Goal: Information Seeking & Learning: Find specific fact

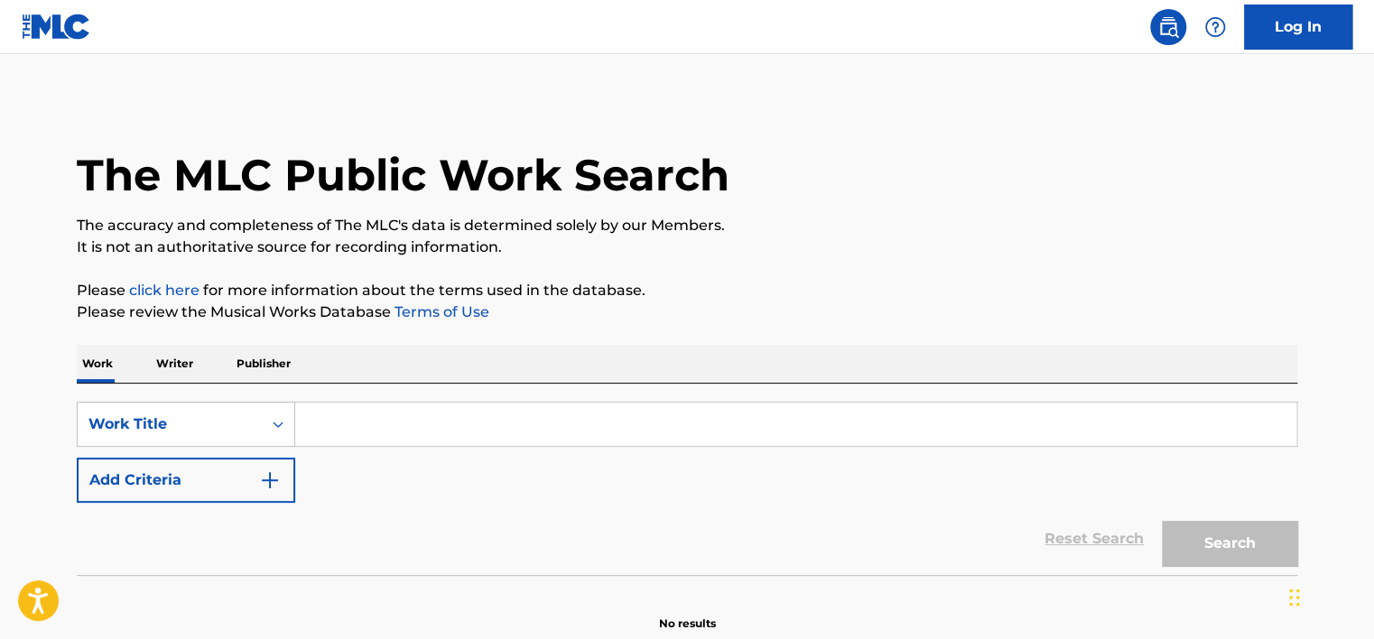
click at [378, 411] on input "Search Form" at bounding box center [795, 424] width 1001 height 43
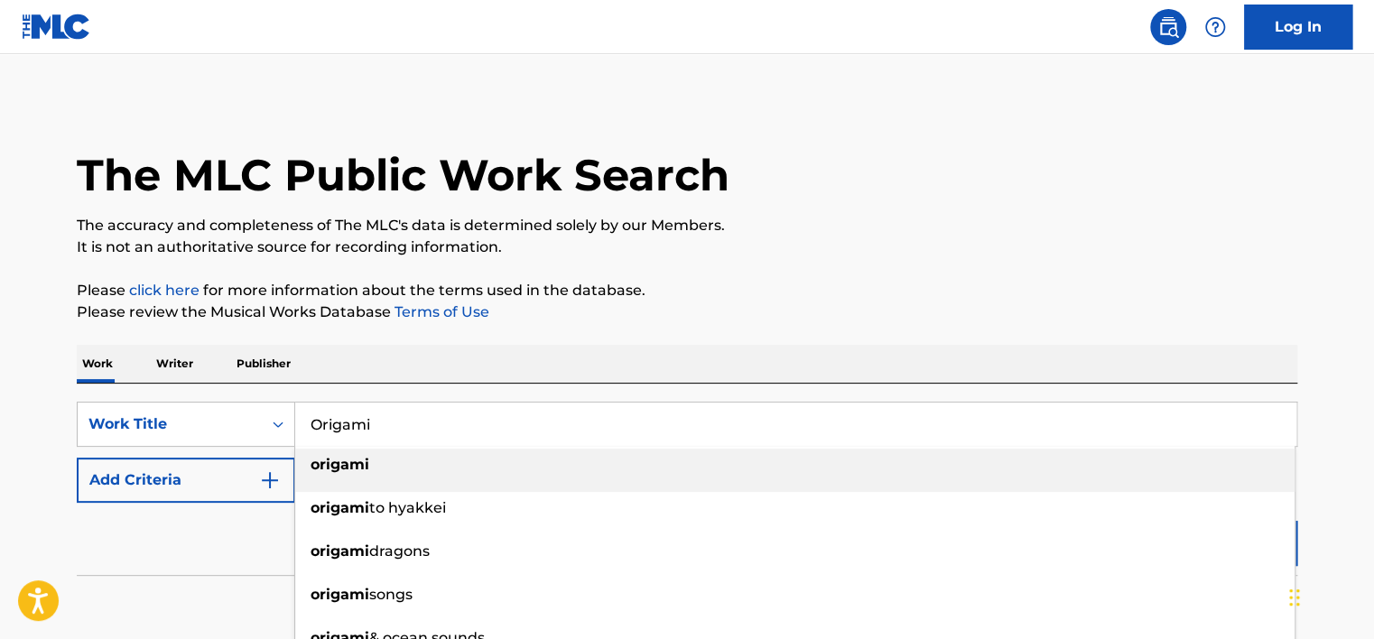
type input "Origami"
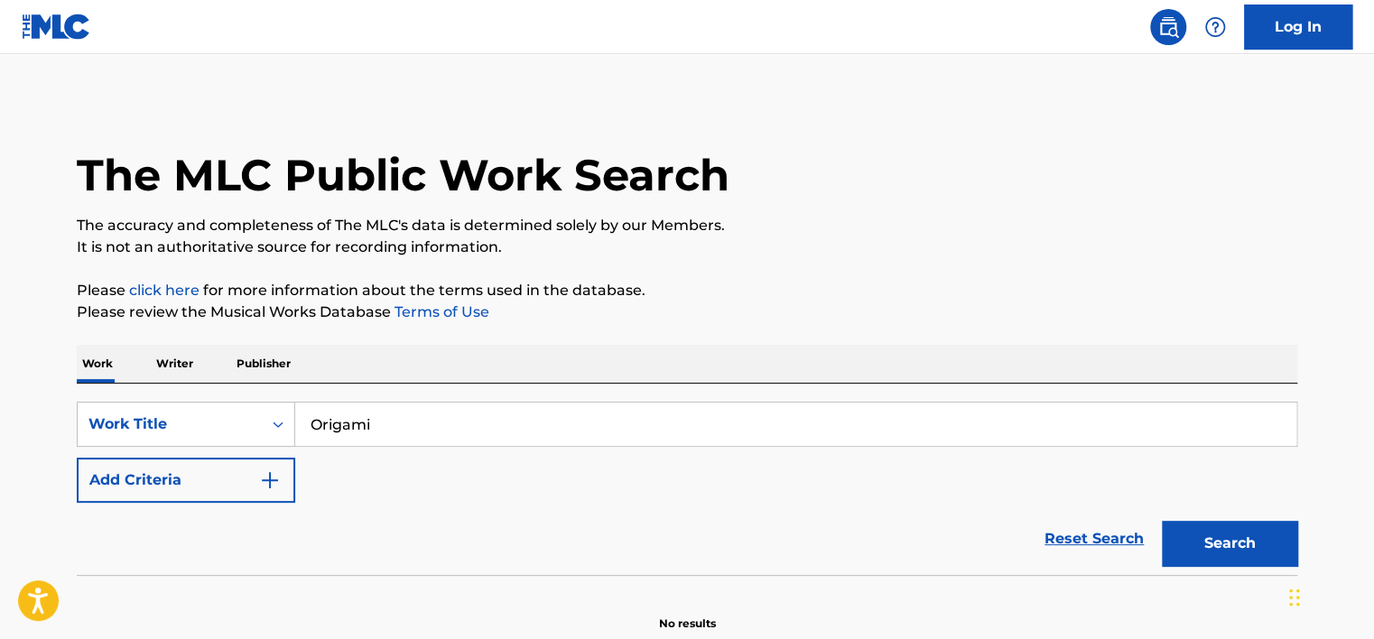
click at [237, 470] on button "Add Criteria" at bounding box center [186, 480] width 219 height 45
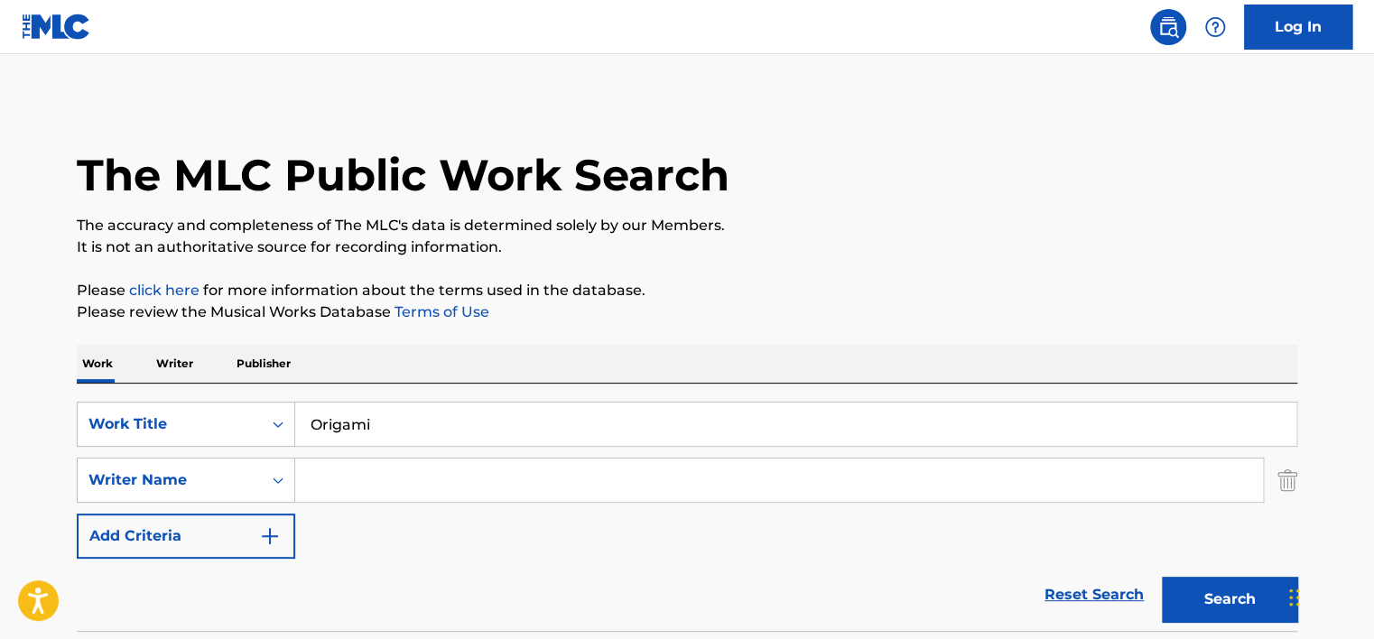
click at [332, 479] on input "Search Form" at bounding box center [779, 480] width 968 height 43
type input "[MEDICAL_DATA]"
click at [1162, 577] on button "Search" at bounding box center [1229, 599] width 135 height 45
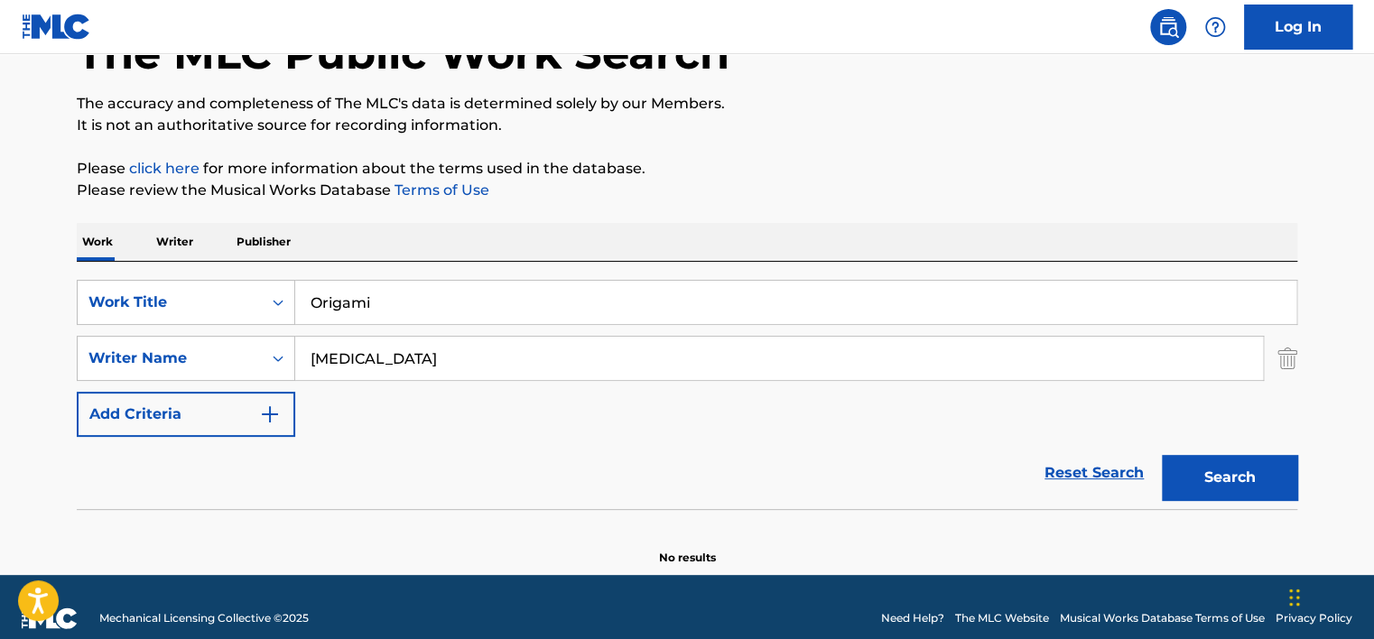
scroll to position [144, 0]
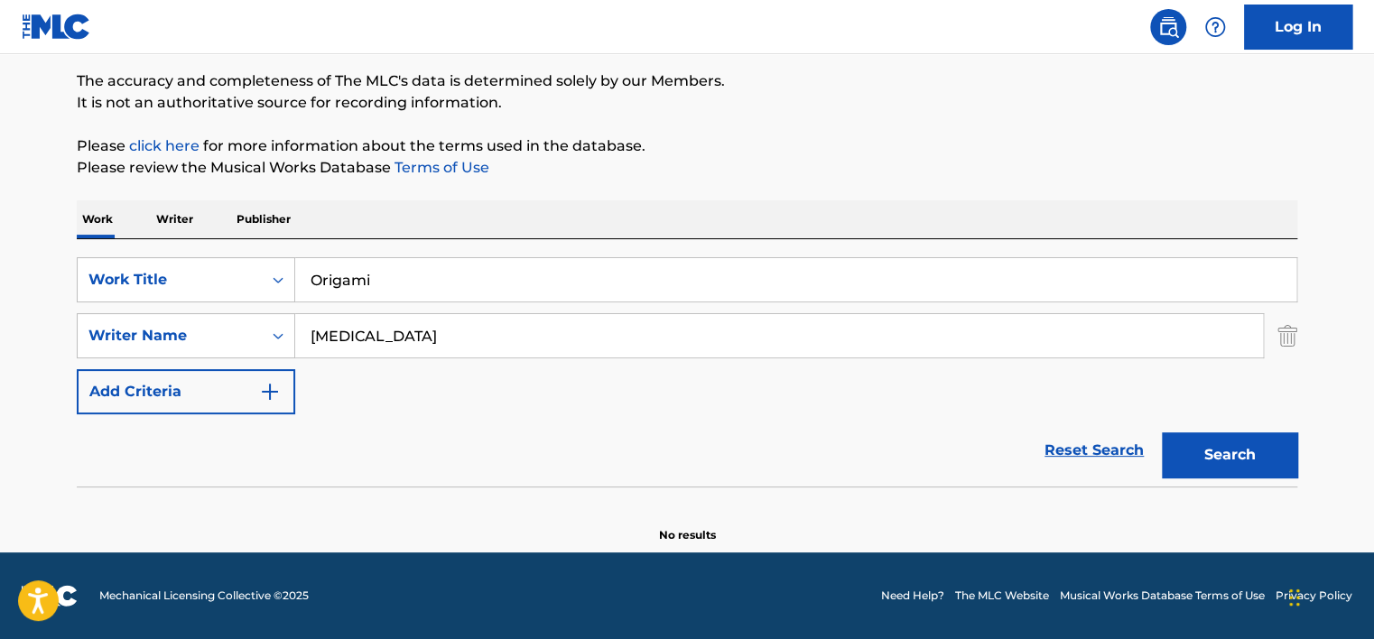
click at [351, 265] on input "Origami" at bounding box center [795, 279] width 1001 height 43
paste input "Zamani Sabn"
click at [351, 265] on input "Zamani Sabni" at bounding box center [795, 279] width 1001 height 43
type input "Zamani Sabni"
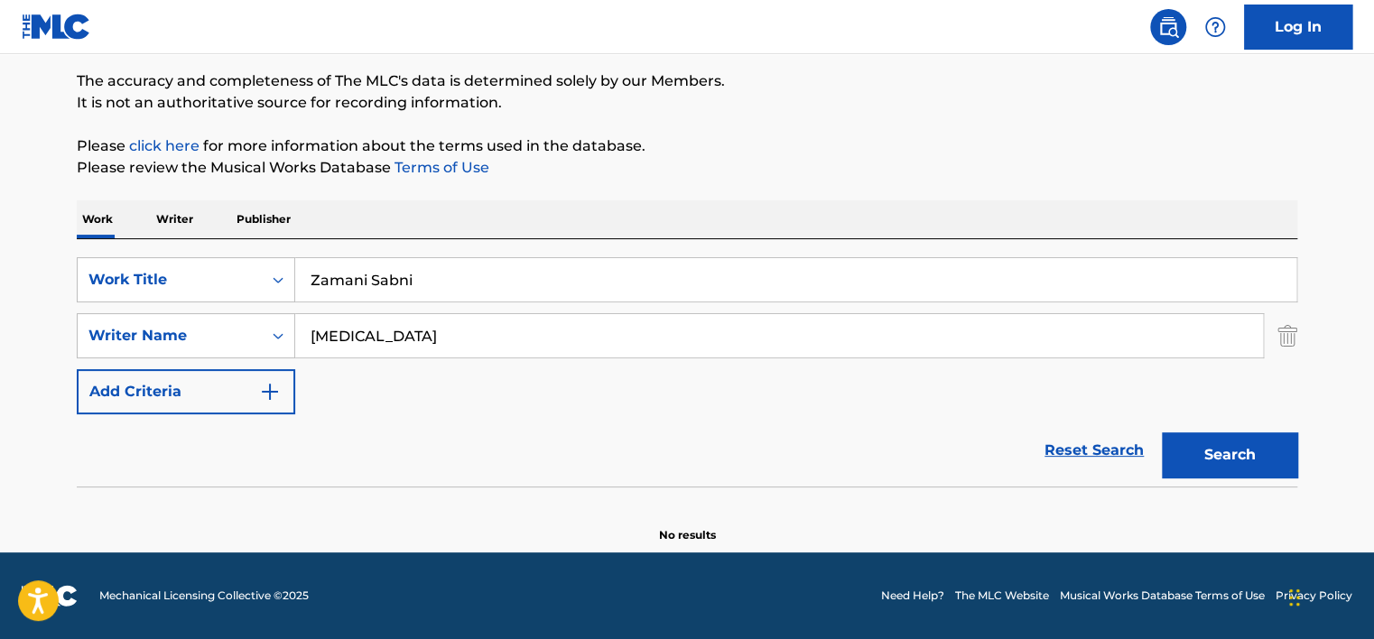
click at [433, 214] on div "Work Writer Publisher" at bounding box center [687, 219] width 1221 height 38
click at [408, 335] on input "Nikita" at bounding box center [779, 335] width 968 height 43
click at [408, 334] on input "Nikita" at bounding box center [779, 335] width 968 height 43
click at [408, 334] on input "Search Form" at bounding box center [779, 335] width 968 height 43
click at [1162, 433] on button "Search" at bounding box center [1229, 455] width 135 height 45
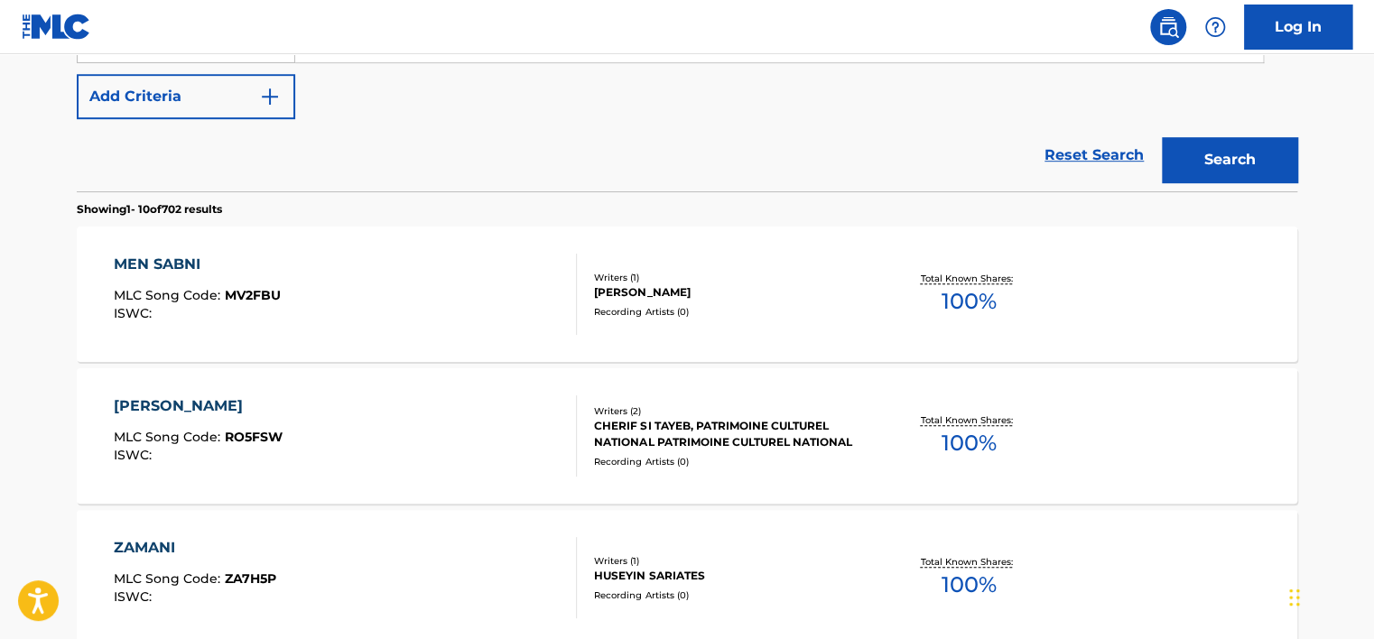
scroll to position [777, 0]
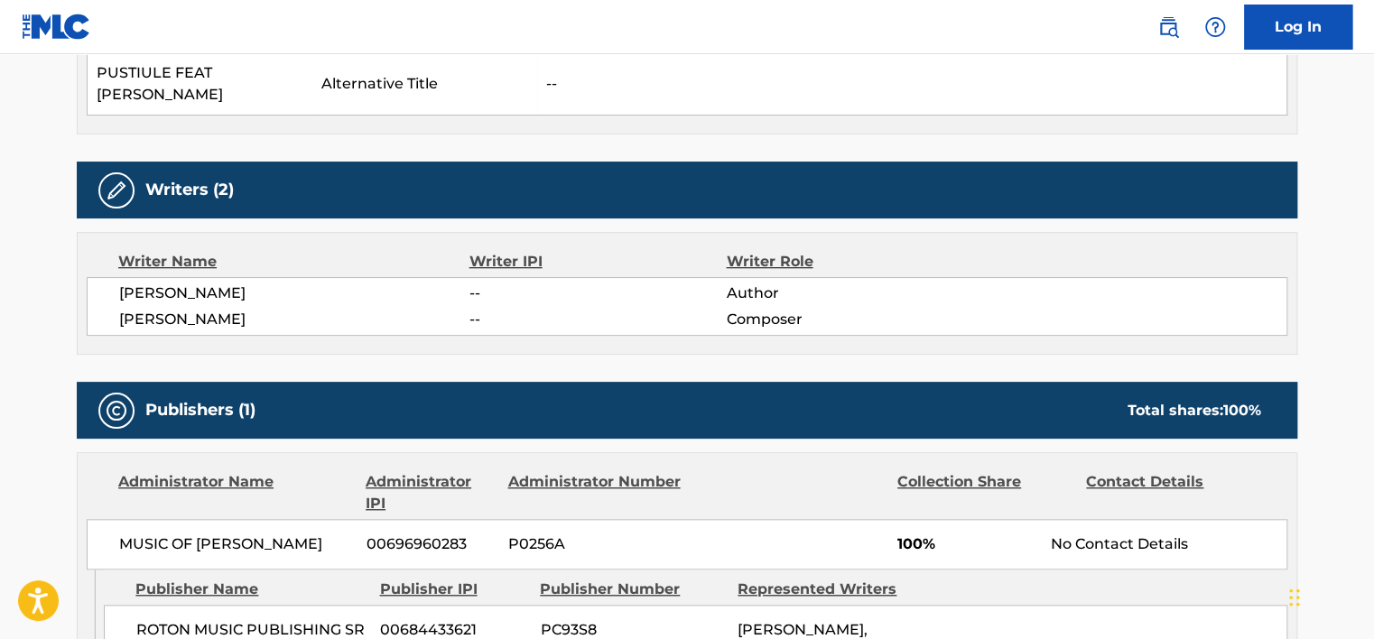
scroll to position [632, 0]
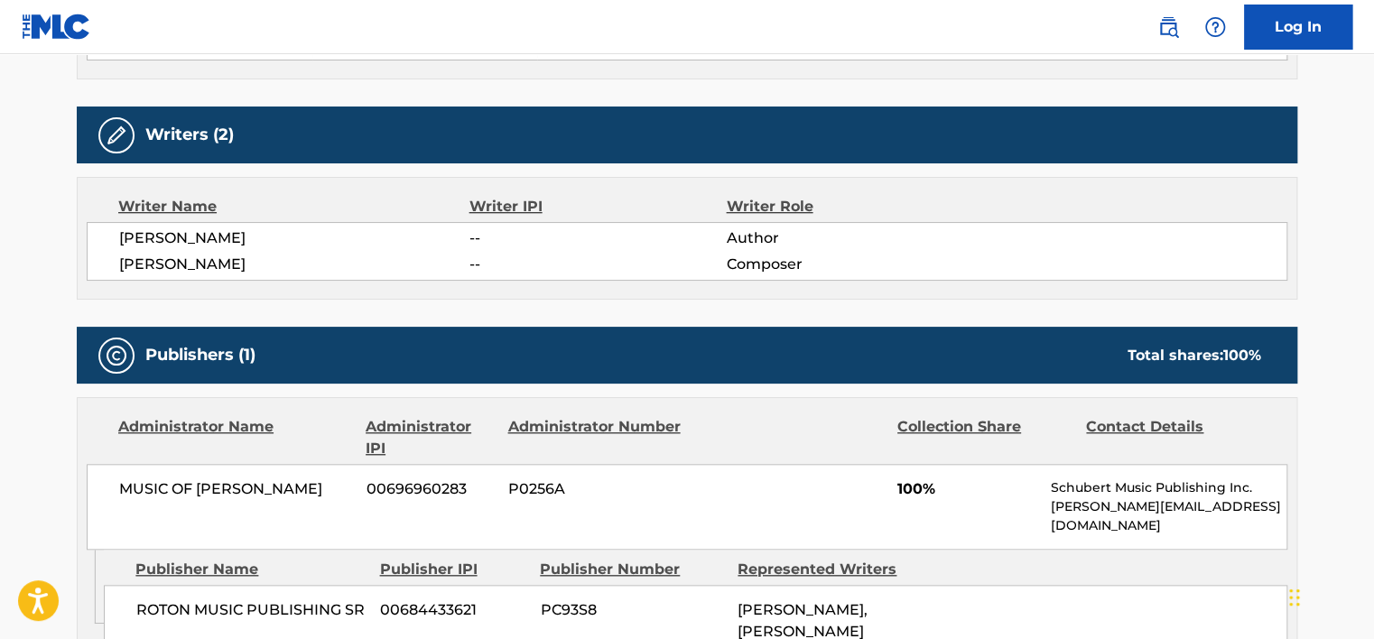
click at [429, 479] on span "00696960283" at bounding box center [431, 490] width 128 height 22
copy span "00696960283"
